Goal: Task Accomplishment & Management: Complete application form

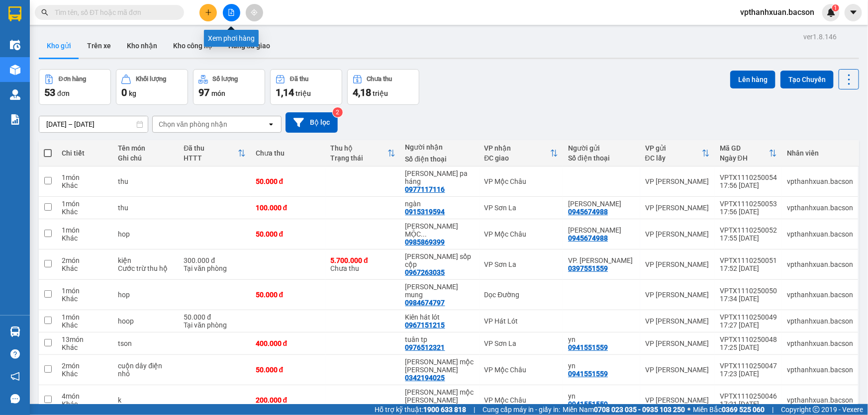
click at [231, 10] on icon "file-add" at bounding box center [231, 12] width 5 height 7
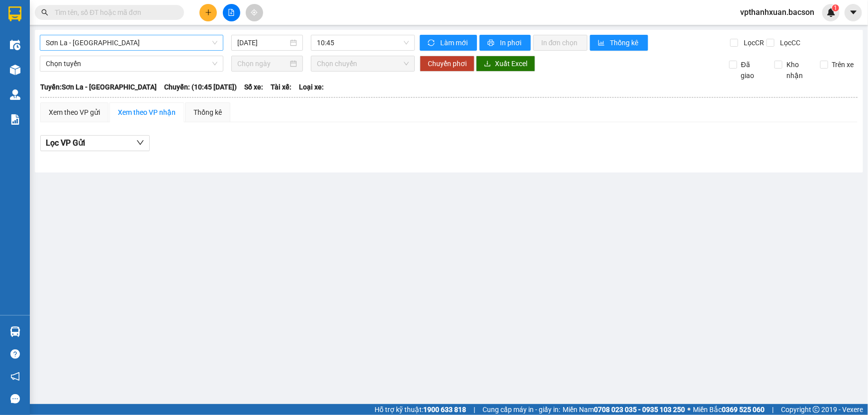
click at [179, 47] on span "Sơn La - [GEOGRAPHIC_DATA]" at bounding box center [132, 42] width 172 height 15
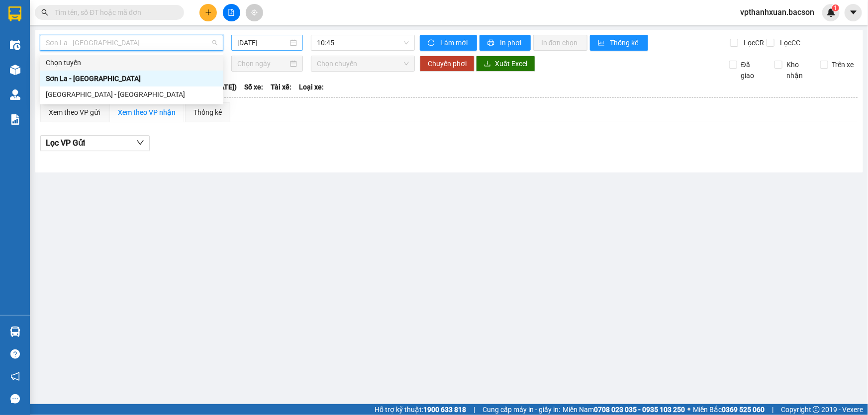
click at [256, 45] on input "[DATE]" at bounding box center [262, 42] width 51 height 11
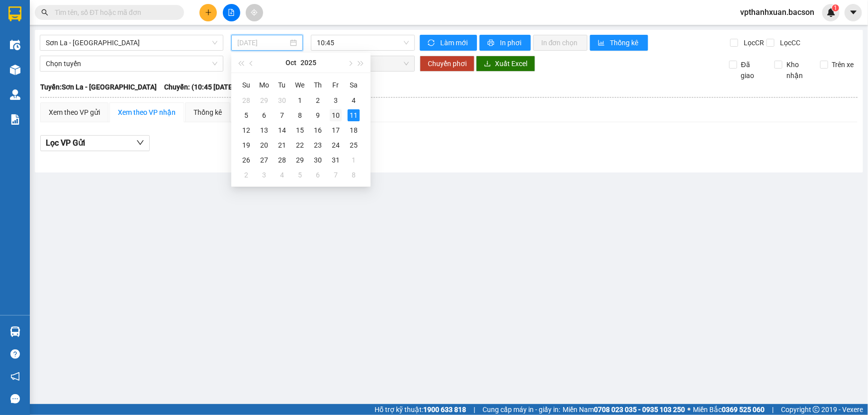
click at [334, 112] on div "10" at bounding box center [336, 115] width 12 height 12
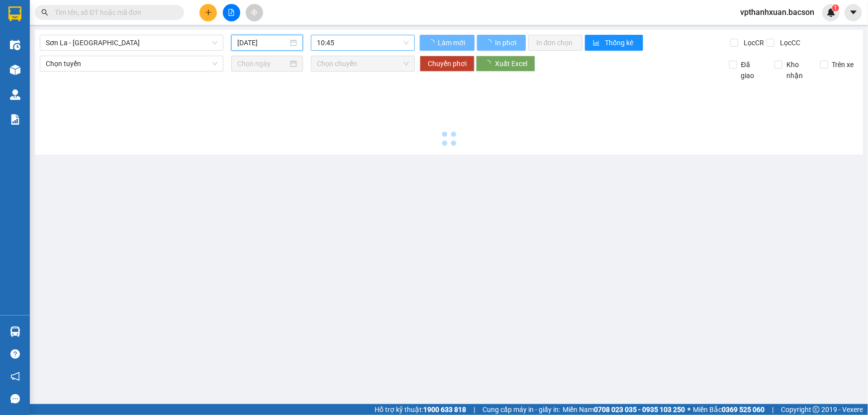
type input "[DATE]"
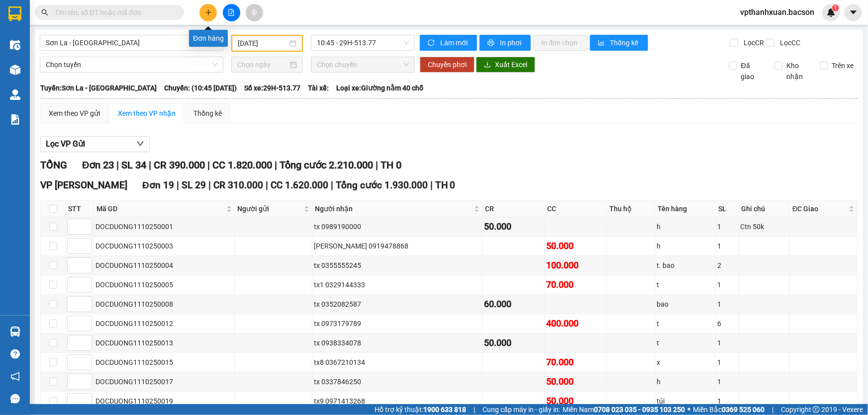
click at [205, 10] on icon "plus" at bounding box center [208, 12] width 7 height 7
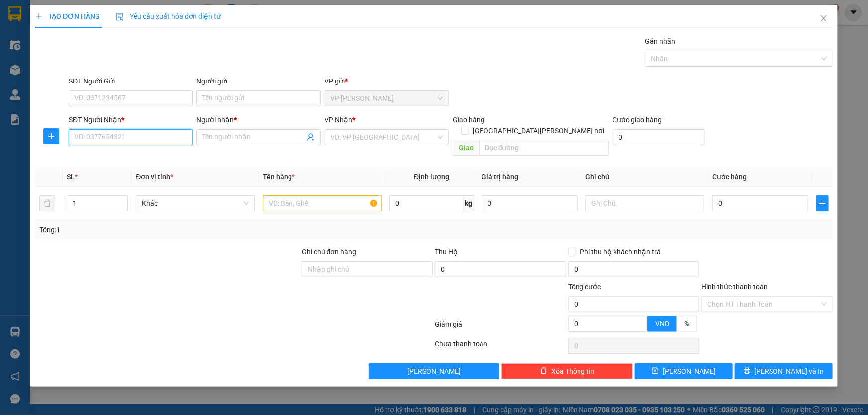
click at [167, 133] on input "SĐT Người Nhận *" at bounding box center [131, 137] width 124 height 16
